Goal: Information Seeking & Learning: Learn about a topic

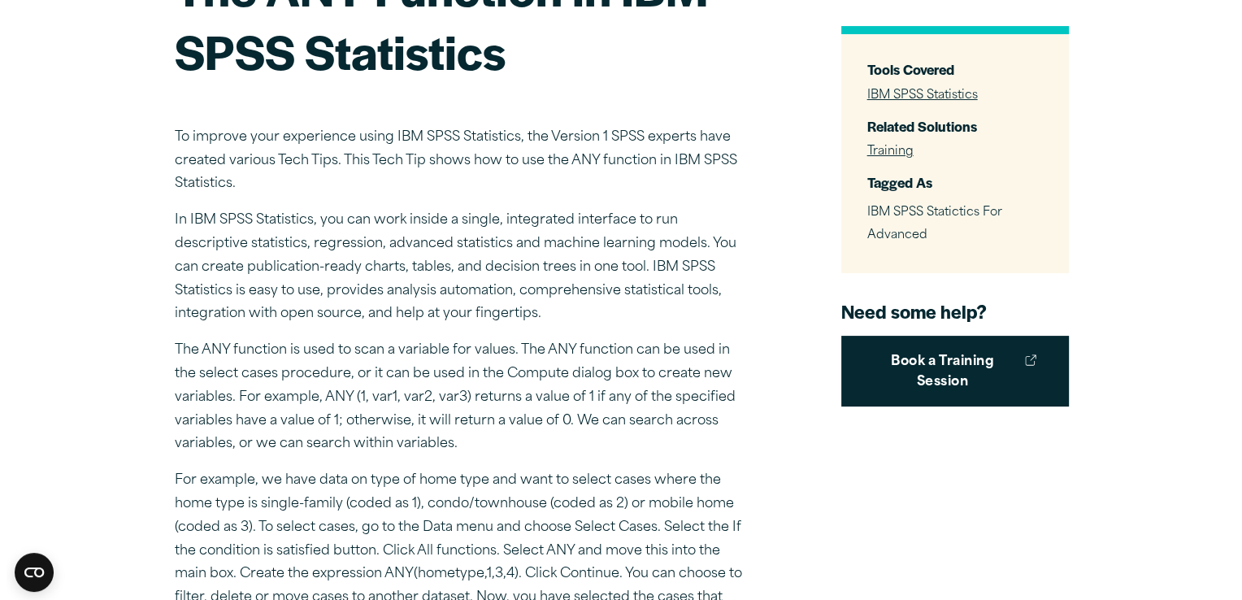
scroll to position [325, 0]
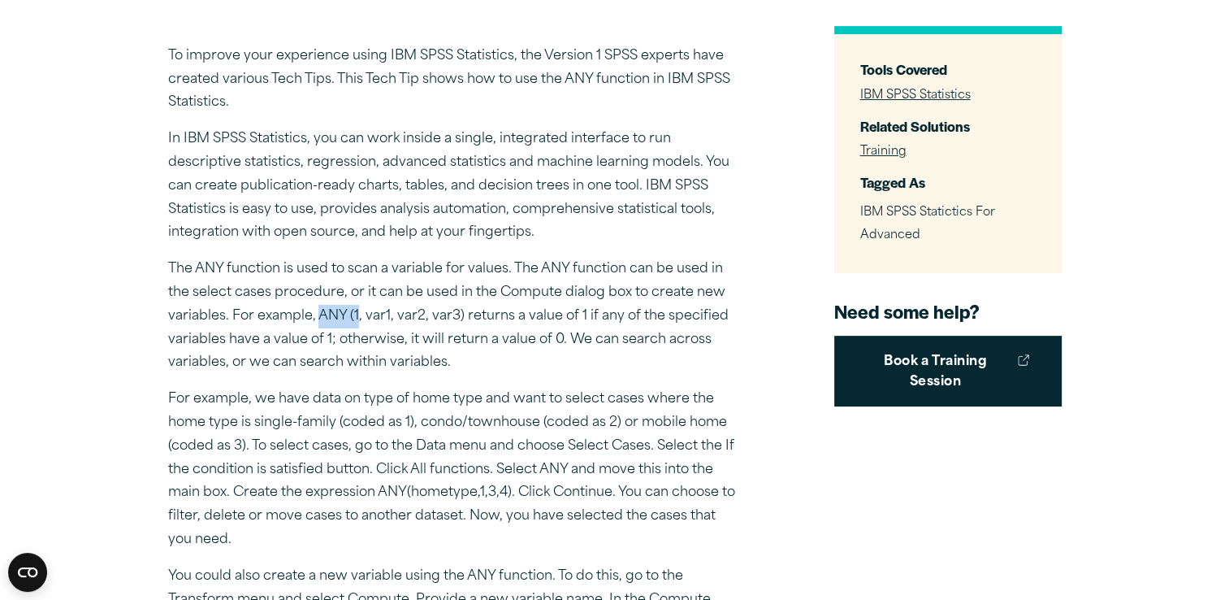
drag, startPoint x: 318, startPoint y: 310, endPoint x: 355, endPoint y: 317, distance: 38.1
click at [355, 317] on p "The ANY function is used to scan a variable for values. The ANY function can be…" at bounding box center [452, 316] width 569 height 117
click at [353, 317] on p "The ANY function is used to scan a variable for values. The ANY function can be…" at bounding box center [452, 316] width 569 height 117
click at [349, 314] on p "The ANY function is used to scan a variable for values. The ANY function can be…" at bounding box center [452, 316] width 569 height 117
click at [352, 315] on p "The ANY function is used to scan a variable for values. The ANY function can be…" at bounding box center [452, 316] width 569 height 117
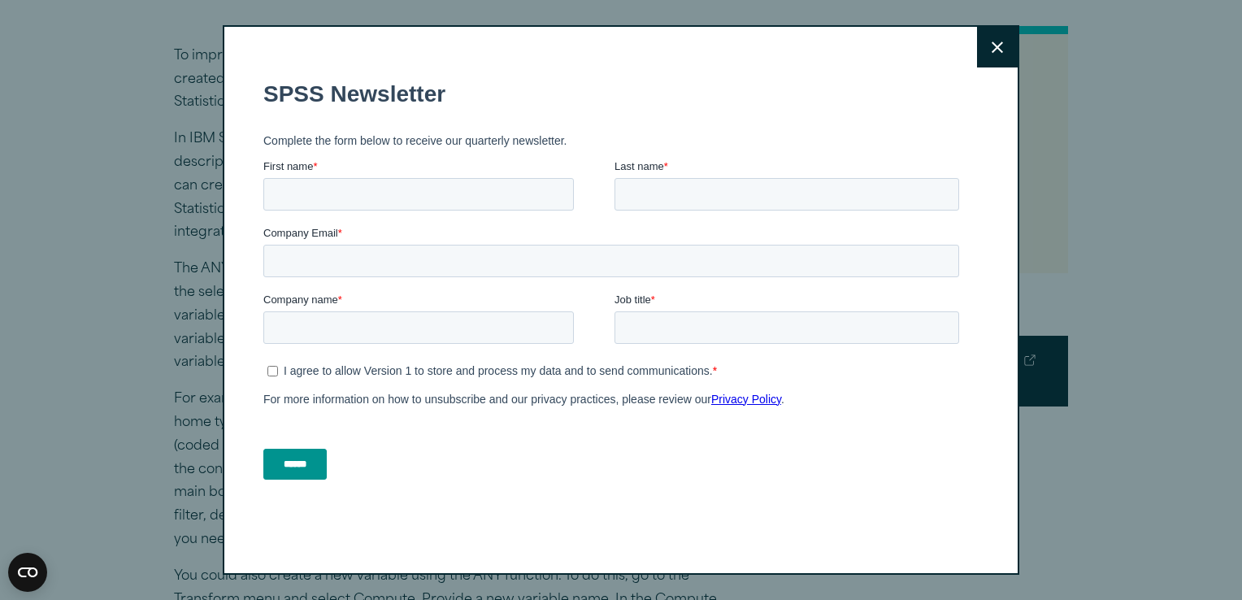
drag, startPoint x: 992, startPoint y: 44, endPoint x: 947, endPoint y: 62, distance: 48.9
click at [991, 47] on icon at bounding box center [996, 46] width 11 height 11
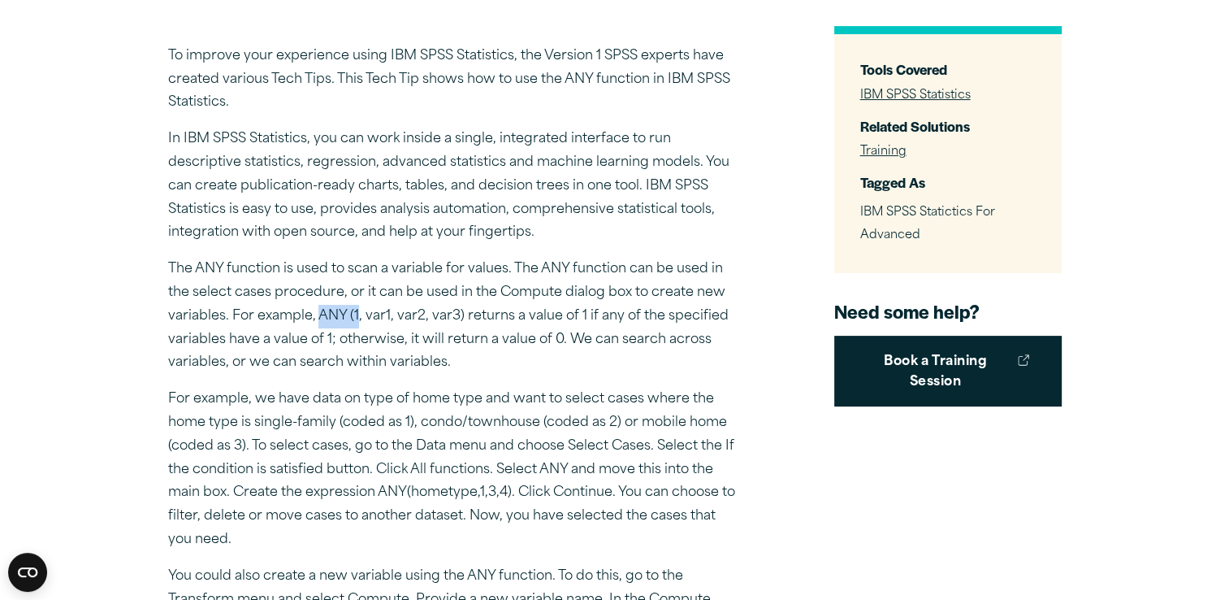
click at [336, 317] on p "The ANY function is used to scan a variable for values. The ANY function can be…" at bounding box center [452, 316] width 569 height 117
